Goal: Information Seeking & Learning: Find specific fact

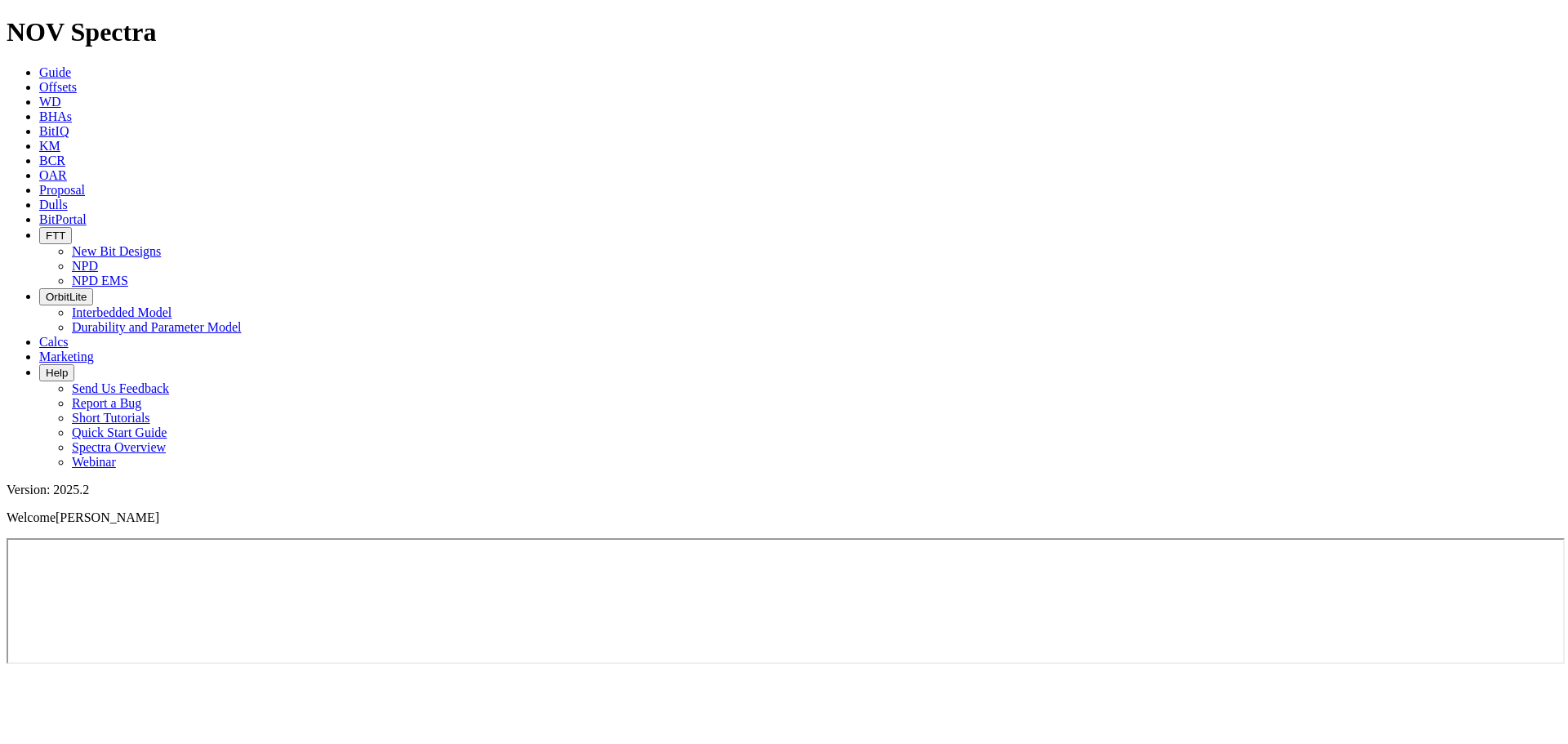
click at [40, 213] on icon at bounding box center [40, 220] width 0 height 14
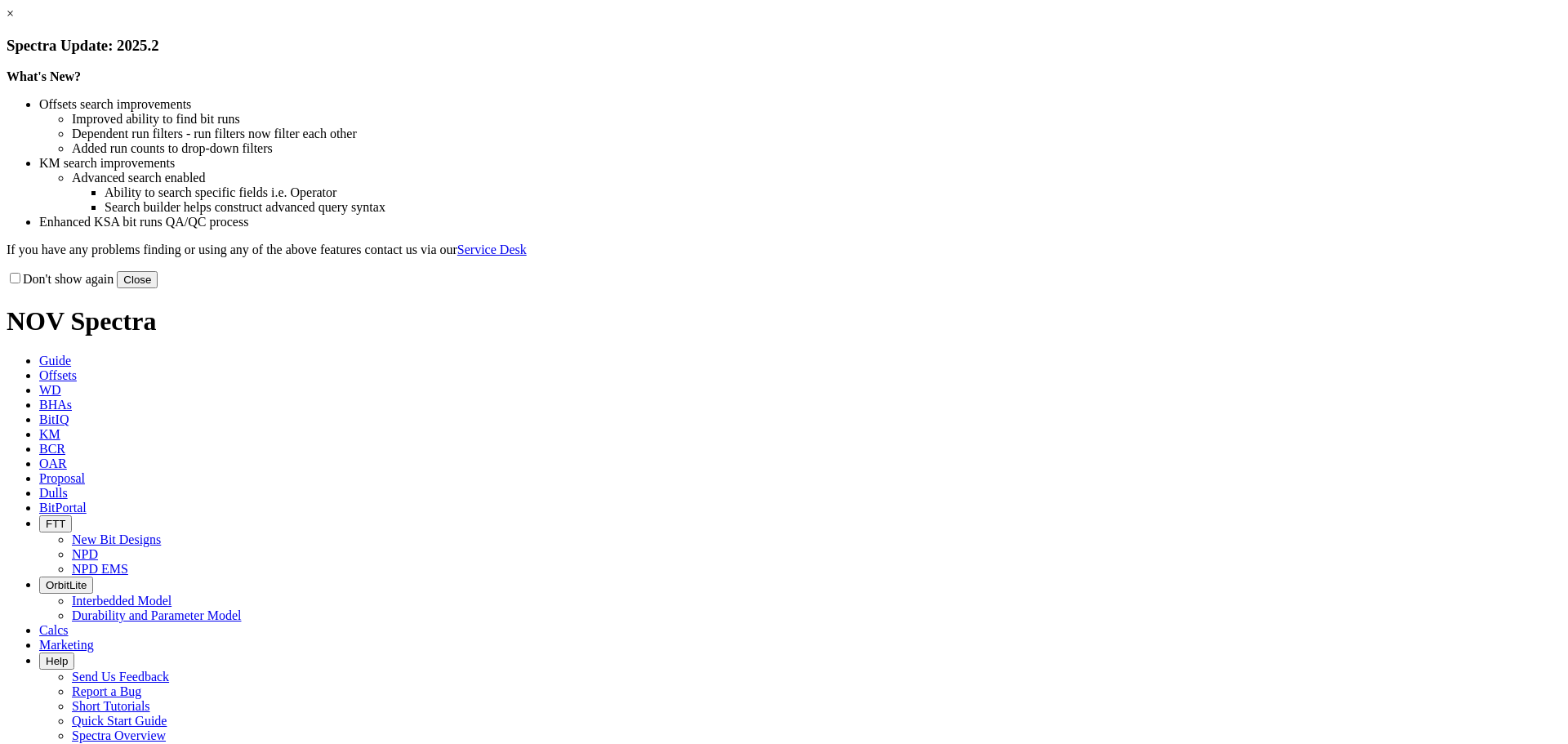
click at [158, 288] on button "Close" at bounding box center [137, 280] width 40 height 17
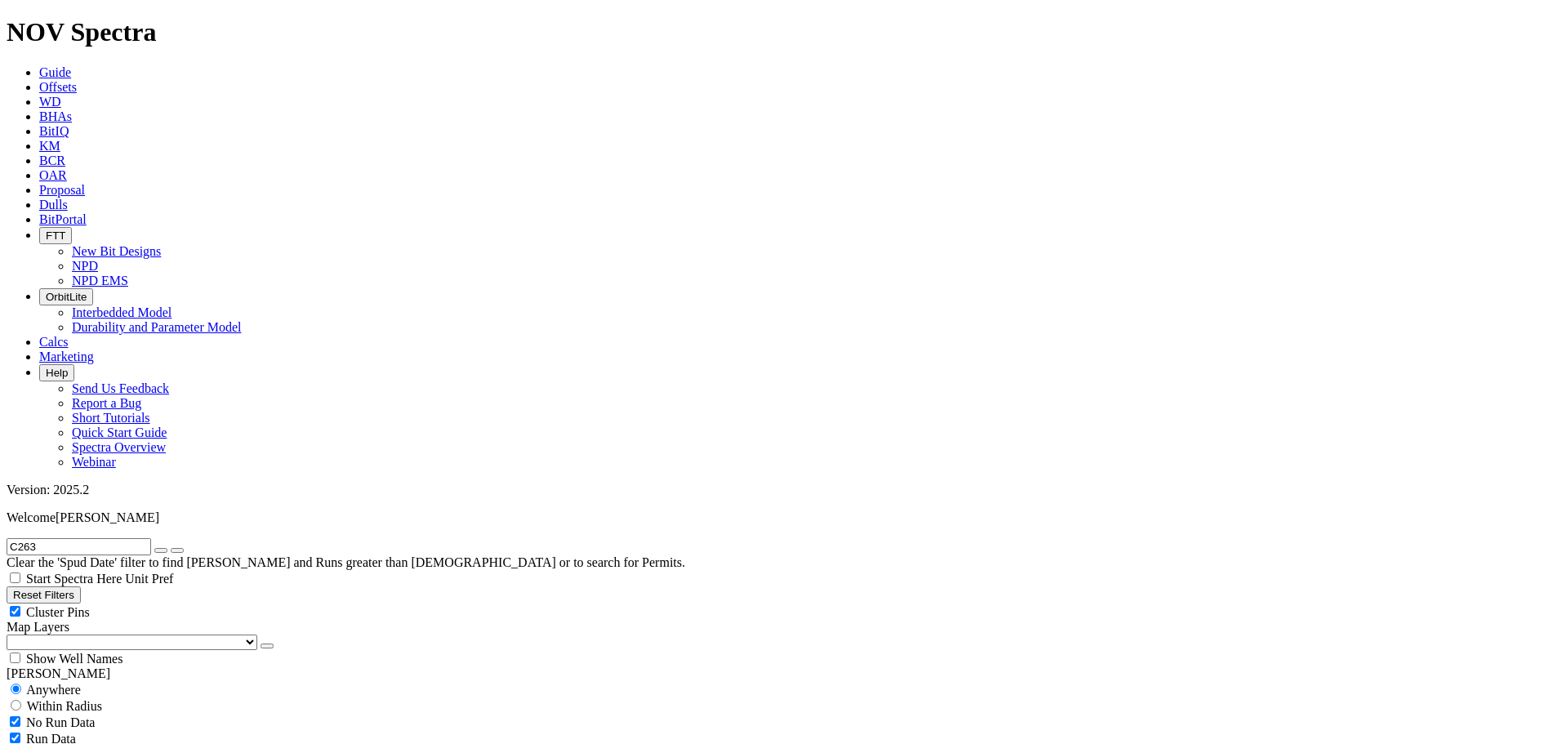
click at [161, 550] on icon "button" at bounding box center [161, 550] width 0 height 0
radio input "false"
radio input "true"
click at [151, 538] on input "text" at bounding box center [79, 547] width 145 height 17
paste input "19175023"
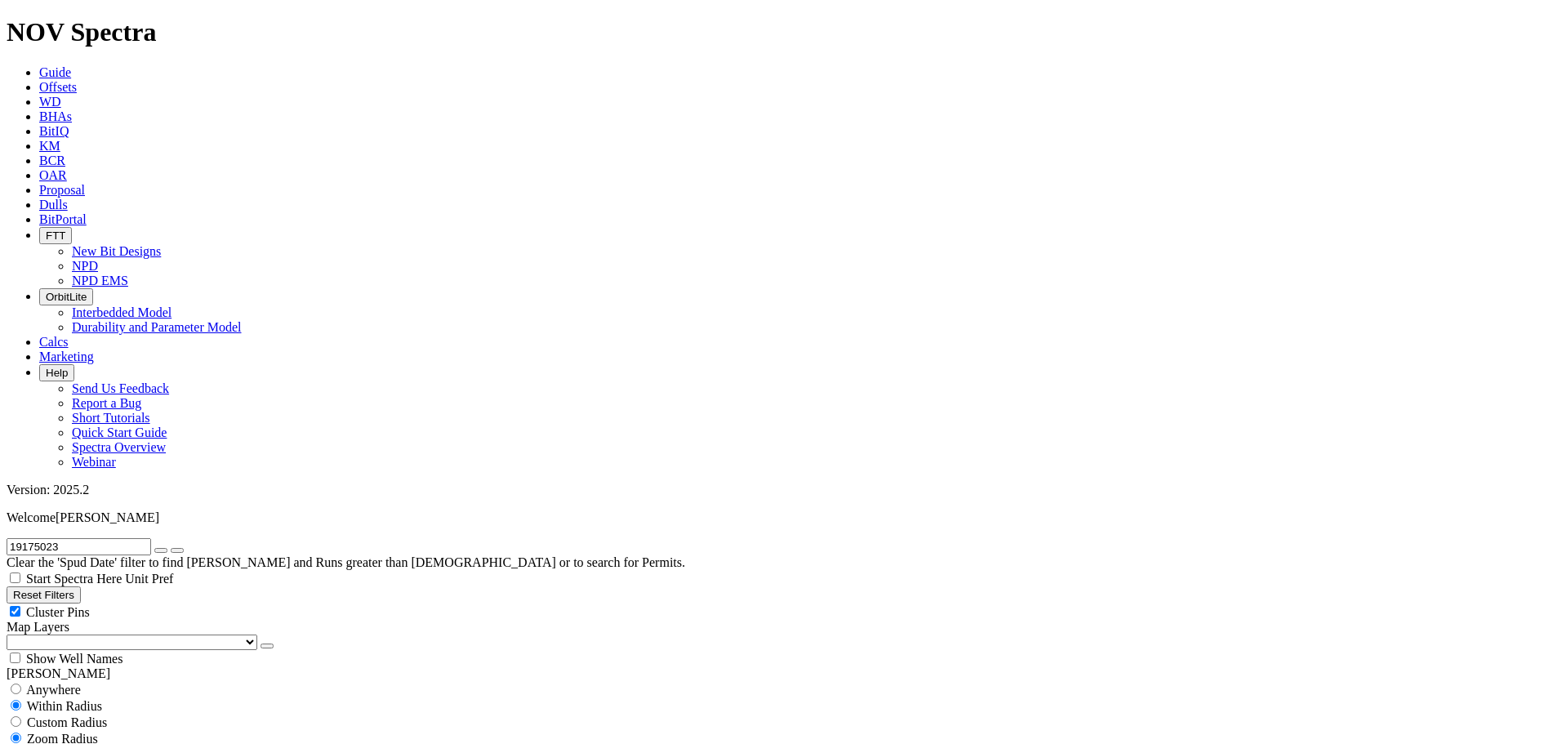
type input "19175023"
click at [177, 550] on icon "submit" at bounding box center [177, 550] width 0 height 0
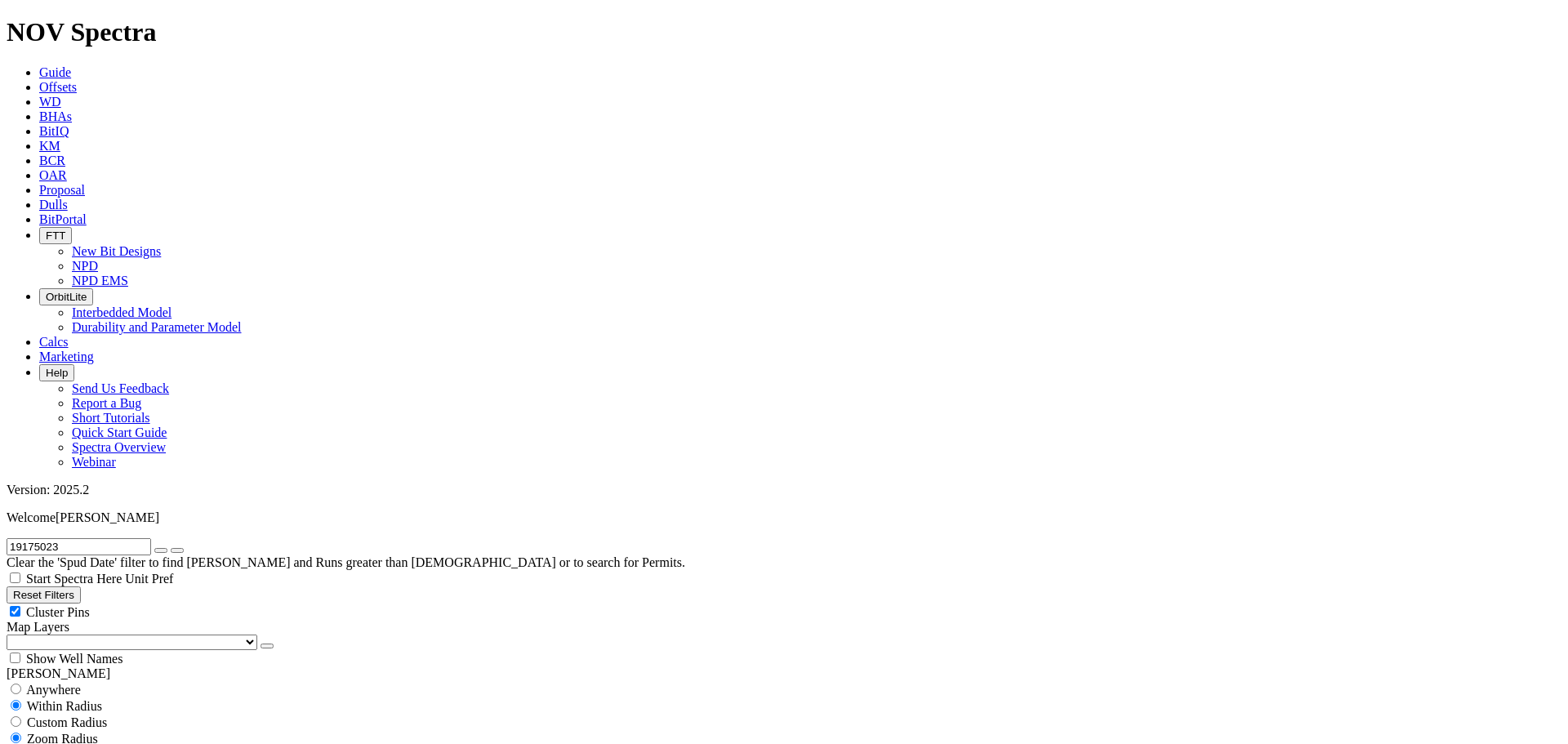
scroll to position [245, 0]
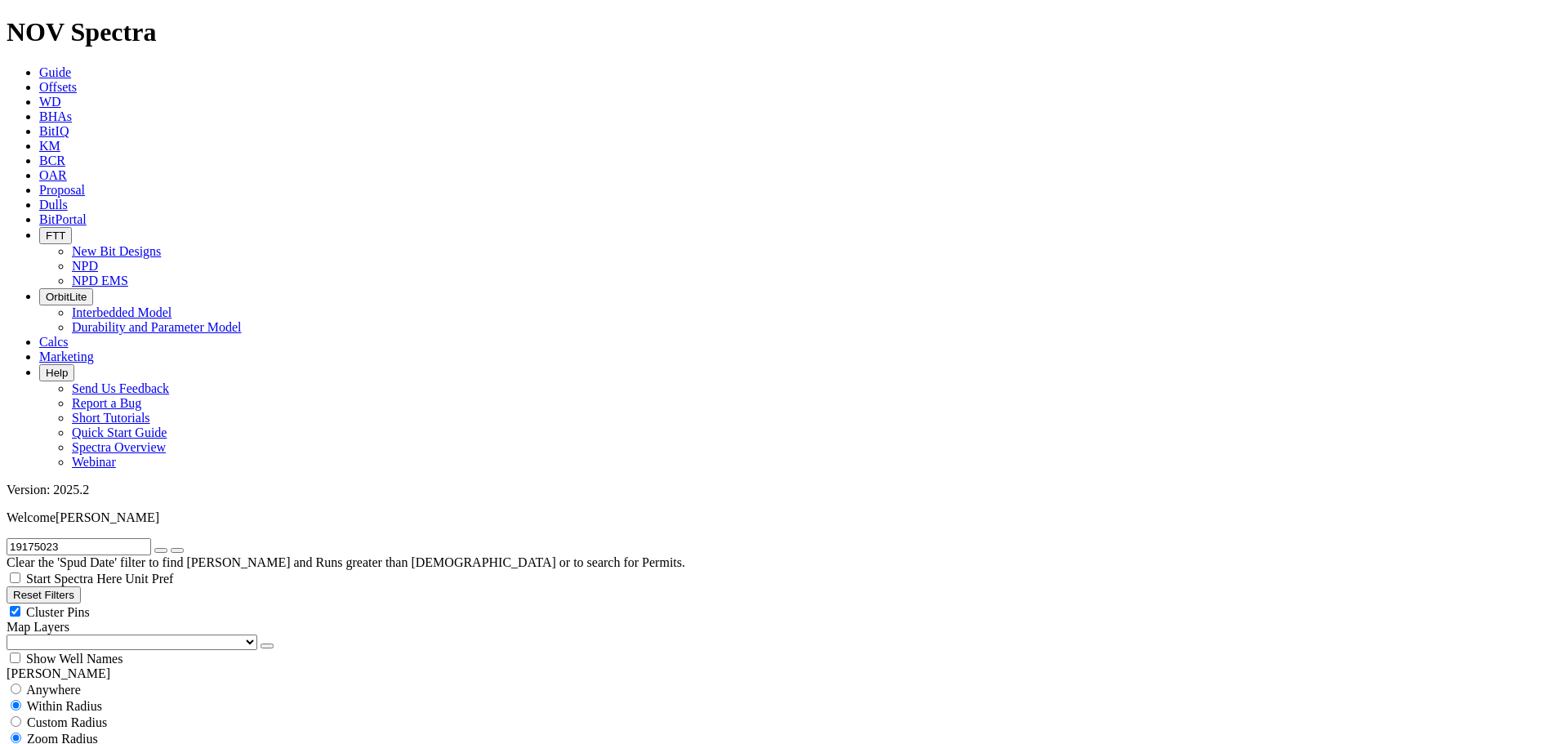
scroll to position [28, 0]
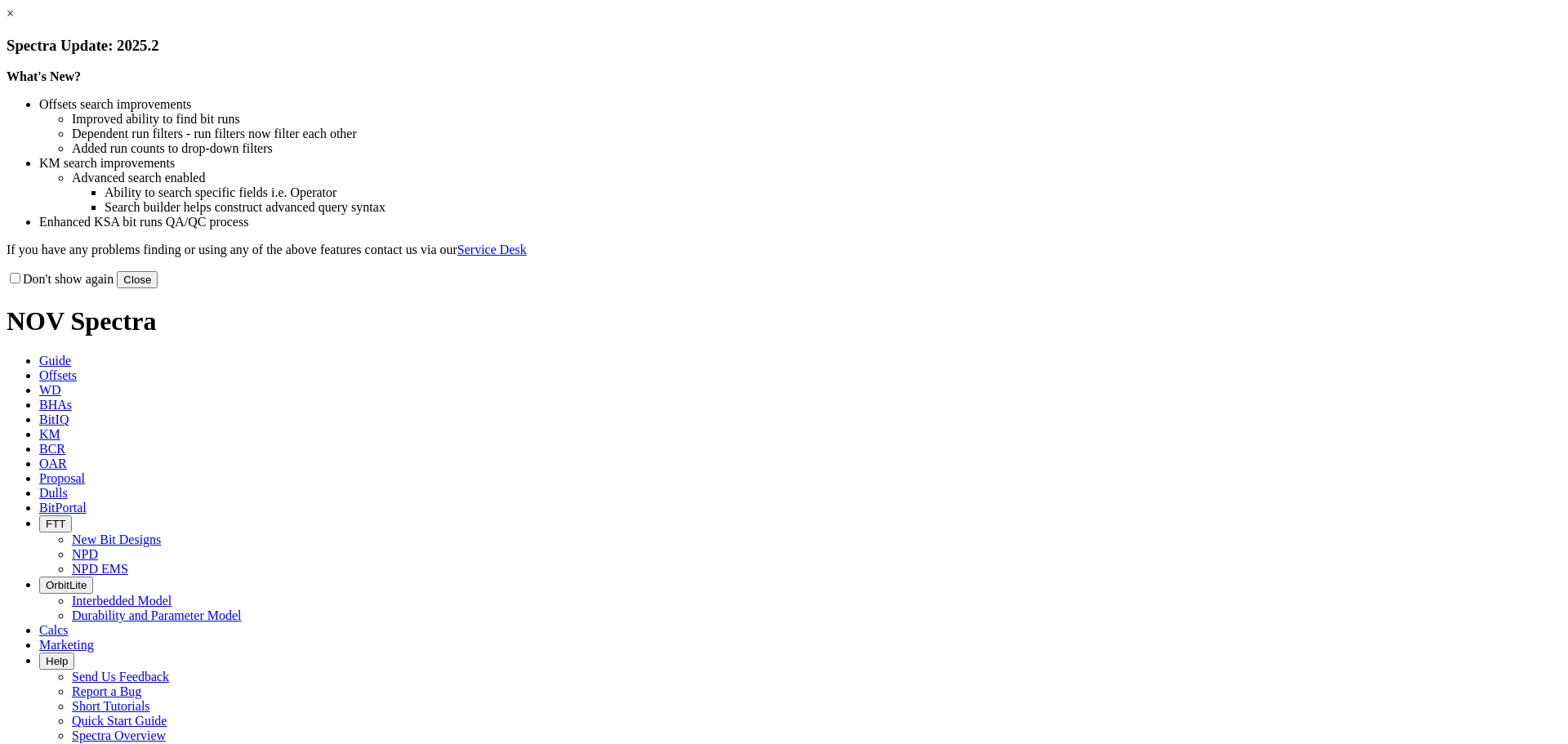
click at [158, 288] on button "Close" at bounding box center [137, 280] width 40 height 17
